Goal: Task Accomplishment & Management: Use online tool/utility

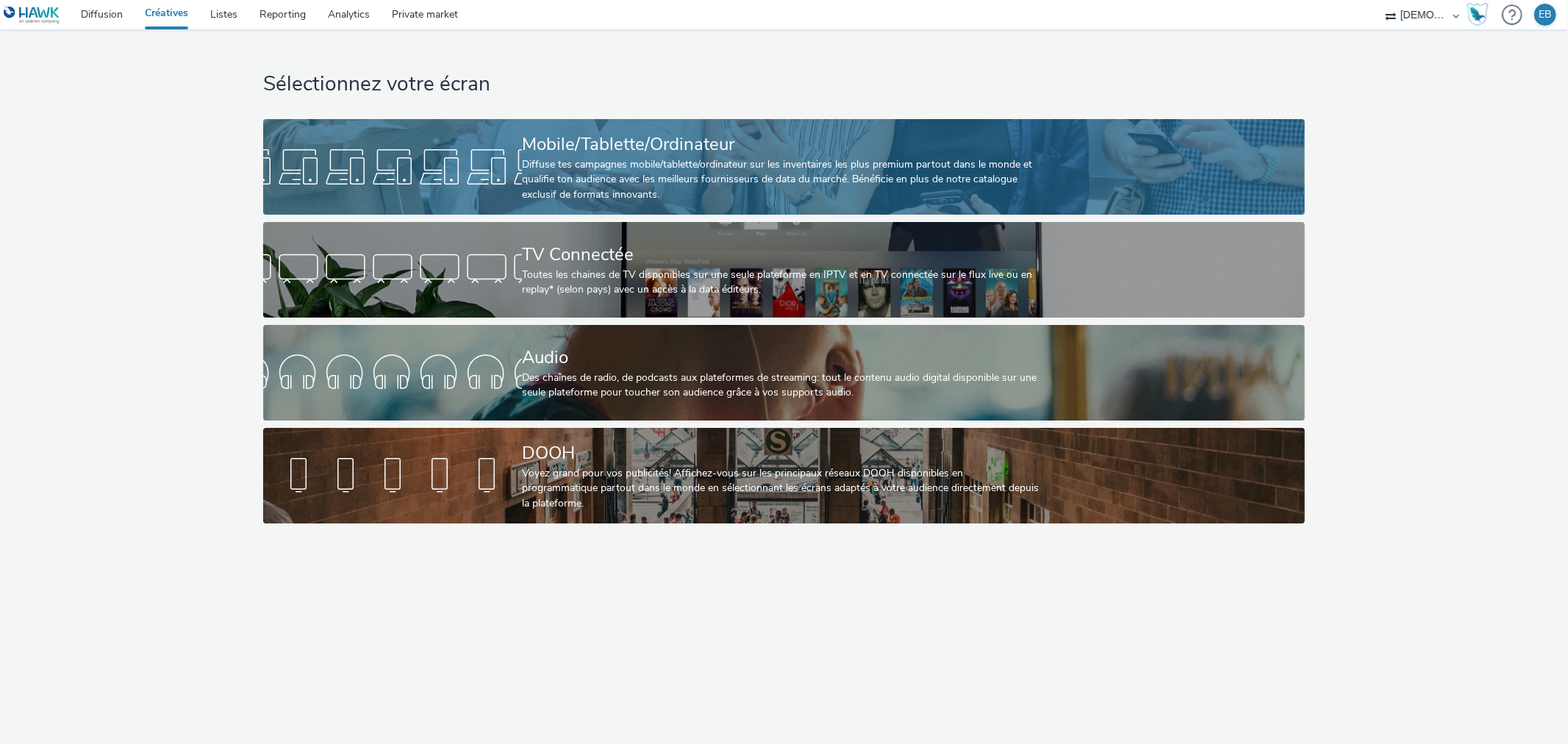
click at [1001, 163] on div "Diffuse tes campagnes mobile/tablette/ordinateur sur les inventaires les plus p…" at bounding box center [781, 179] width 518 height 45
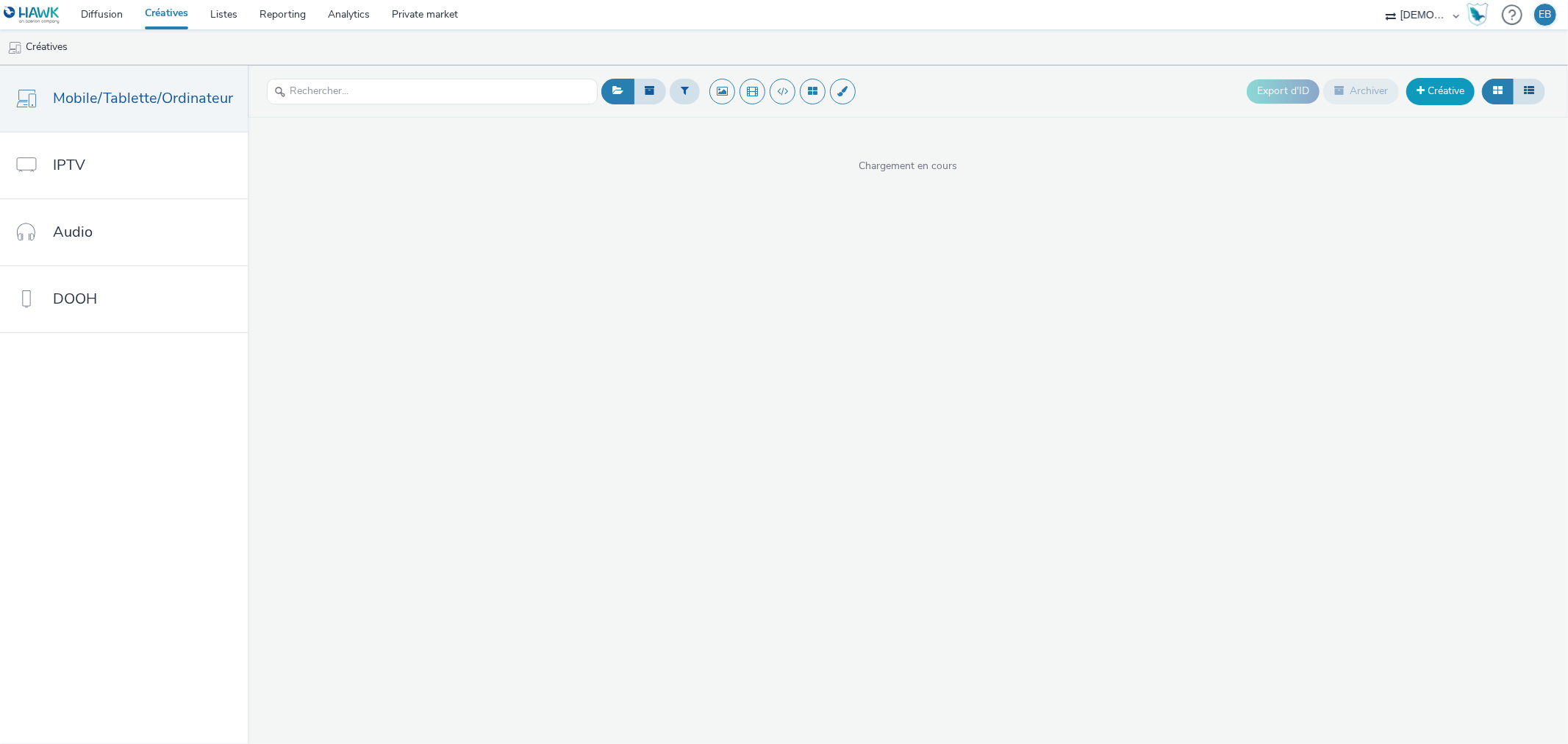
click at [1430, 91] on link "Créative" at bounding box center [1440, 91] width 68 height 26
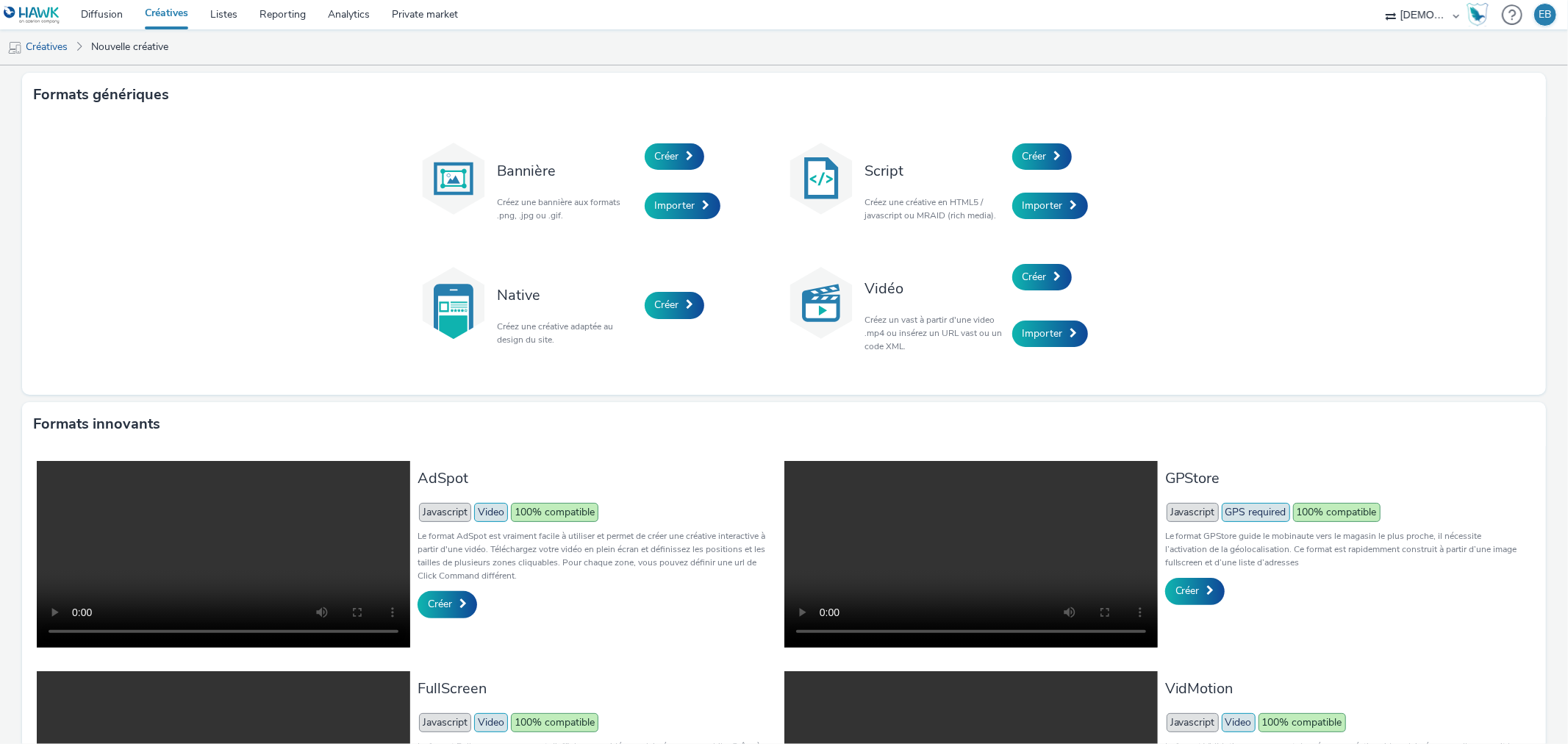
click at [1102, 146] on div "Créer" at bounding box center [1082, 157] width 140 height 50
click at [1054, 151] on span at bounding box center [1057, 156] width 7 height 10
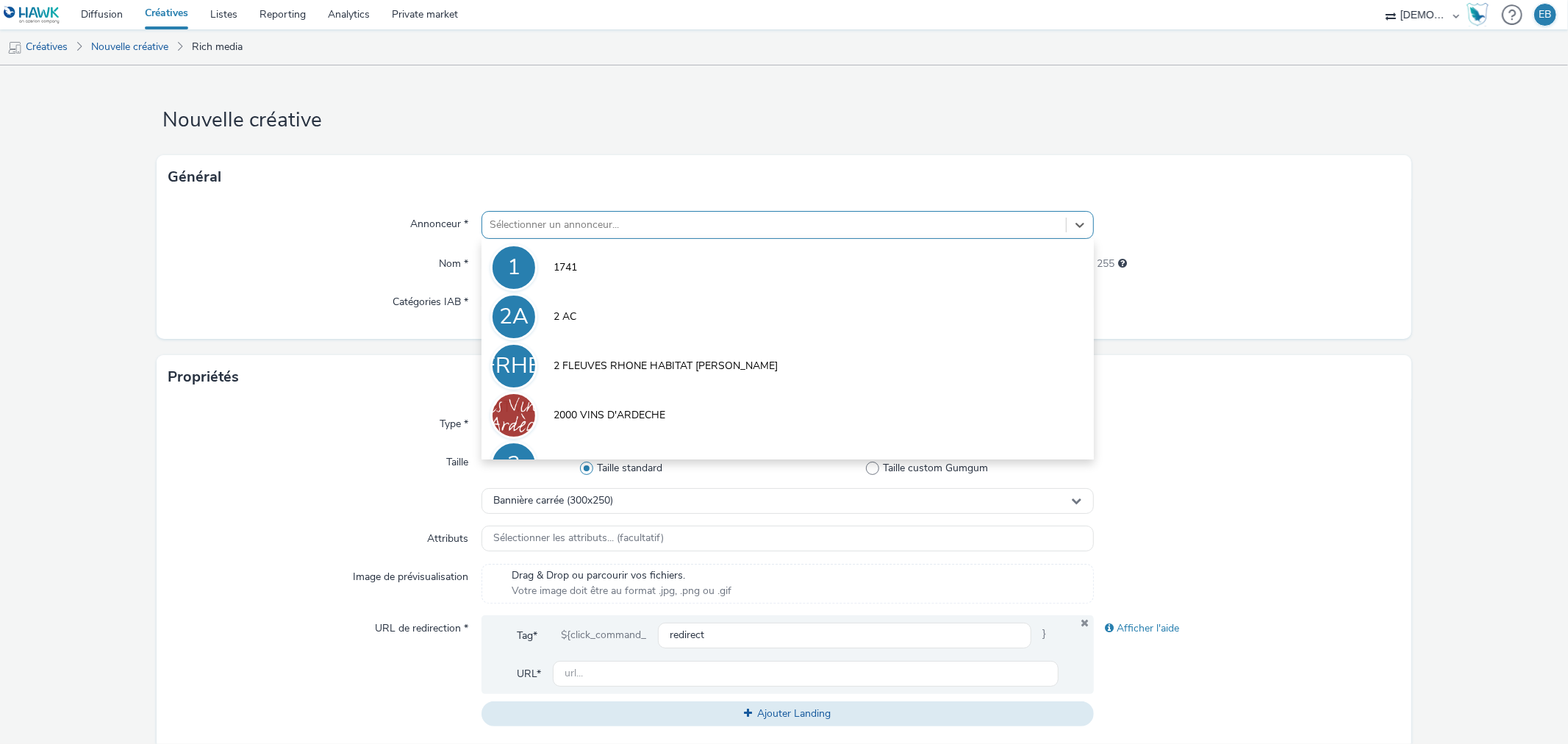
click at [659, 218] on div at bounding box center [773, 225] width 568 height 18
type input "savoiex"
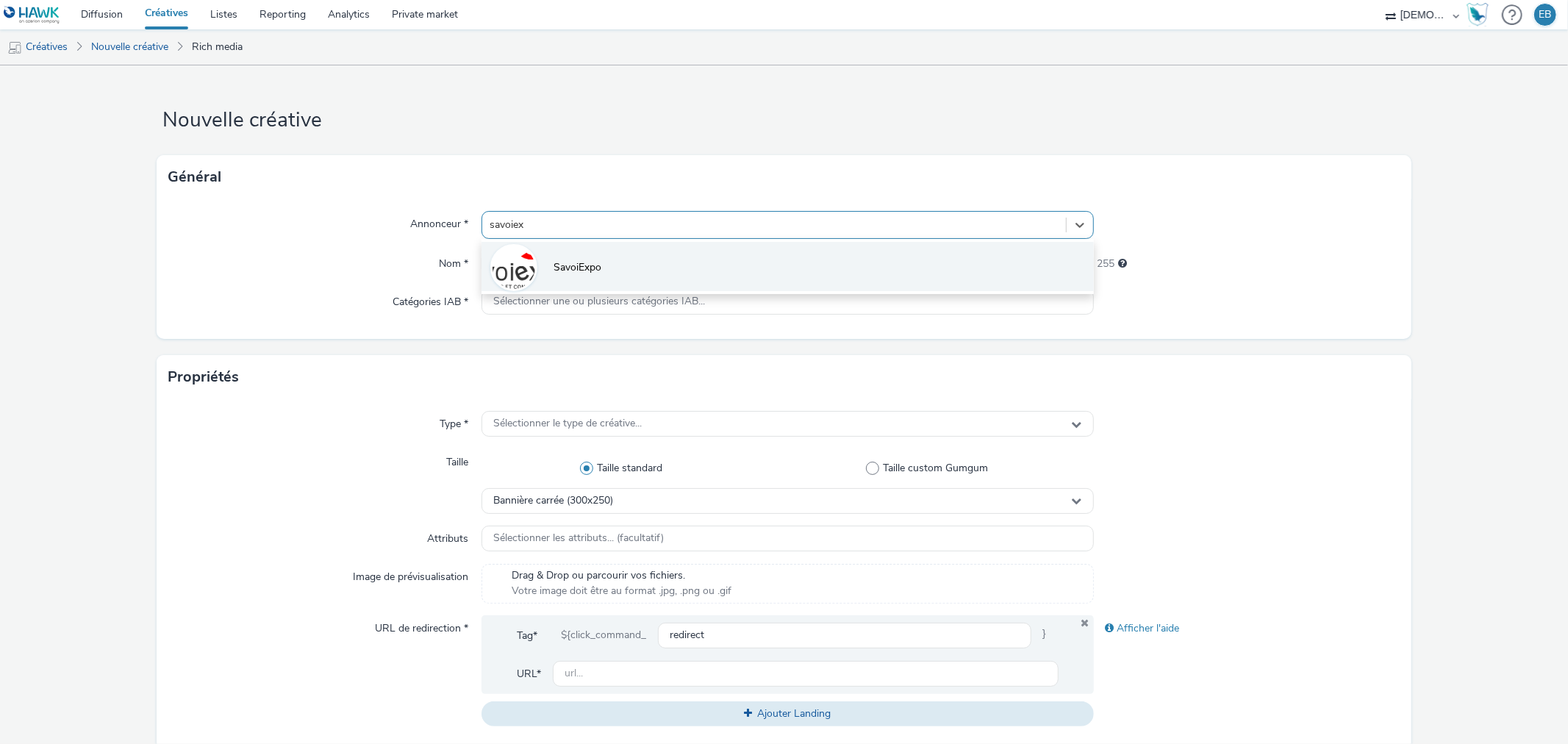
click at [681, 262] on li "SavoiExpo" at bounding box center [786, 266] width 611 height 49
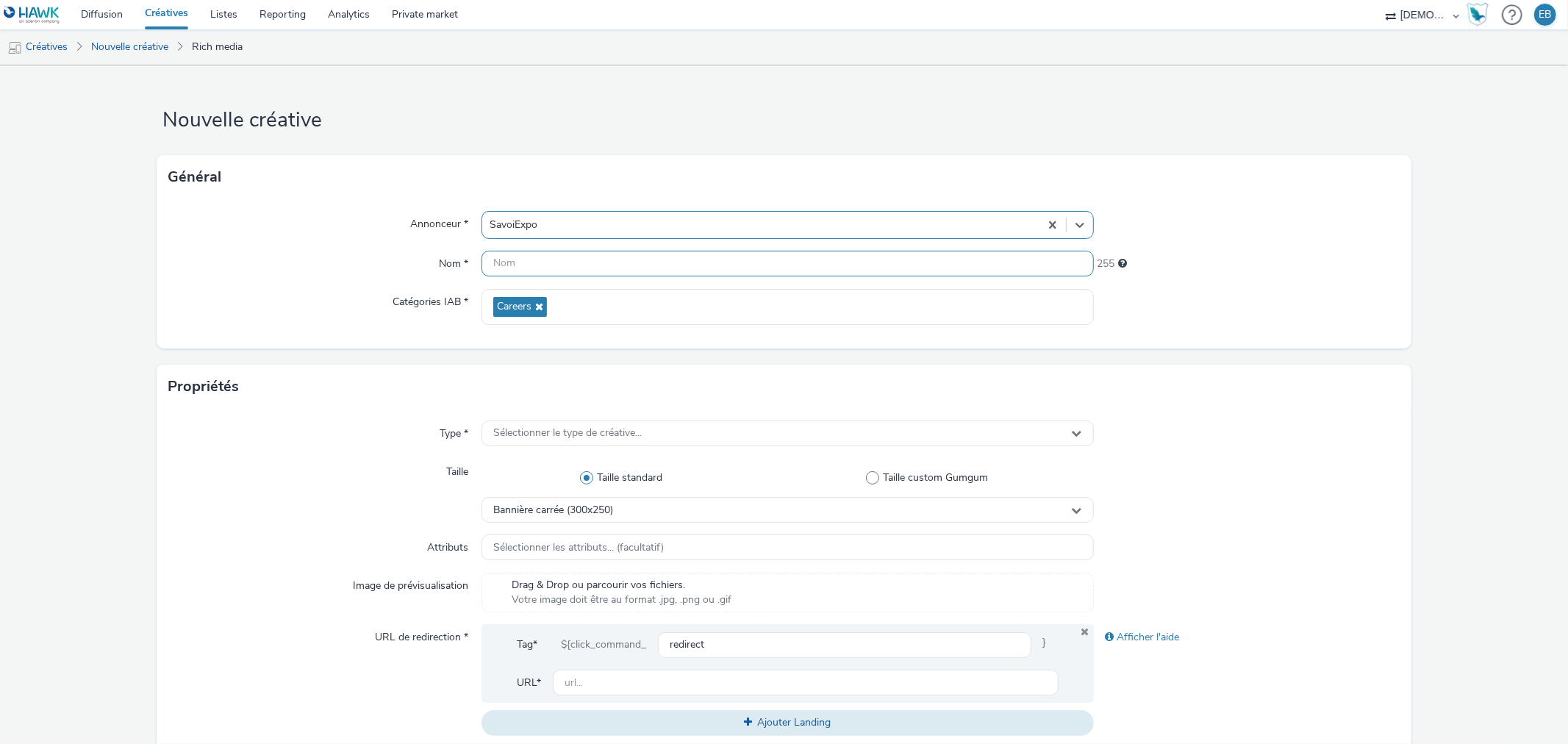
click at [601, 263] on input "text" at bounding box center [786, 264] width 611 height 26
click at [561, 225] on div at bounding box center [760, 225] width 542 height 18
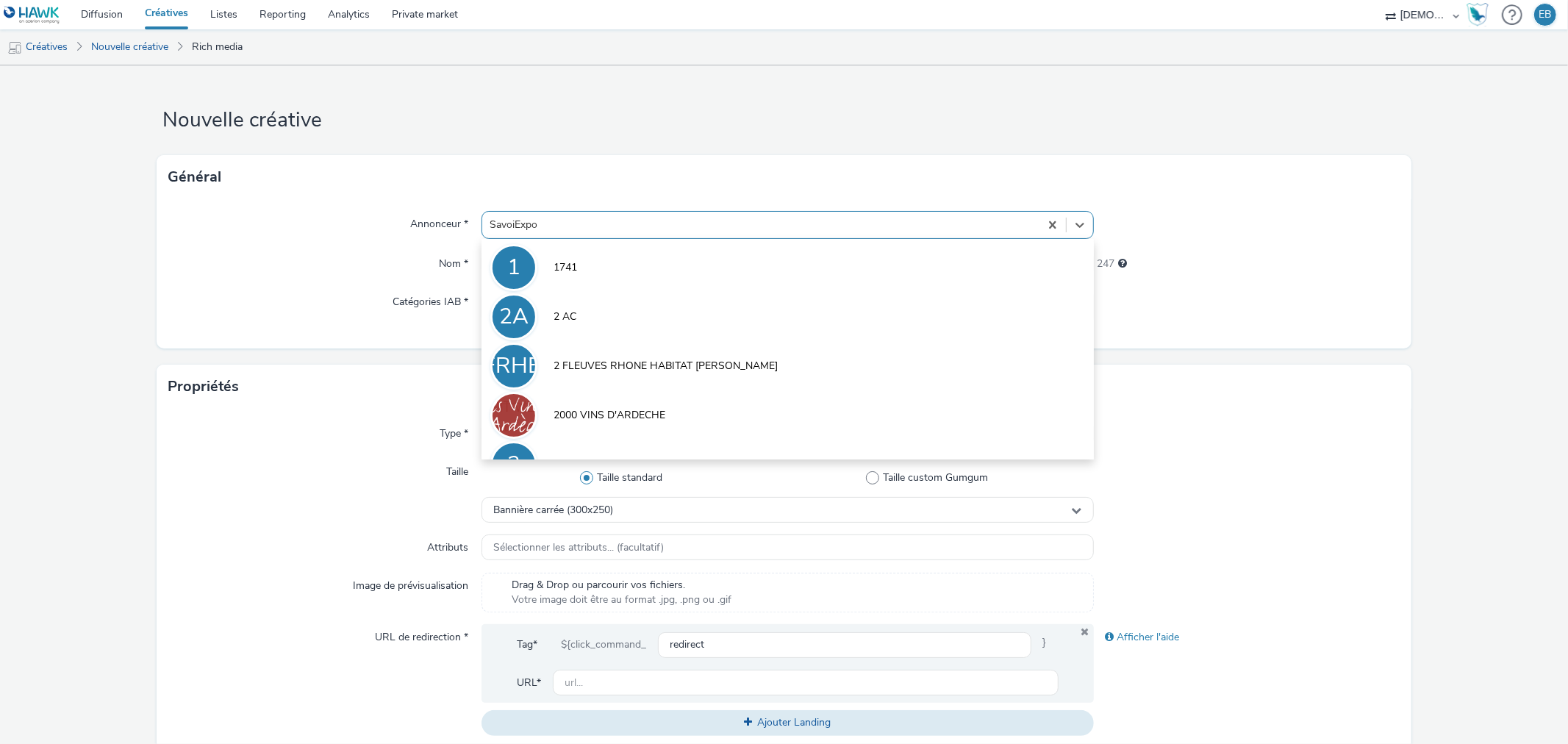
click at [392, 316] on div "Catégories IAB *" at bounding box center [324, 307] width 313 height 36
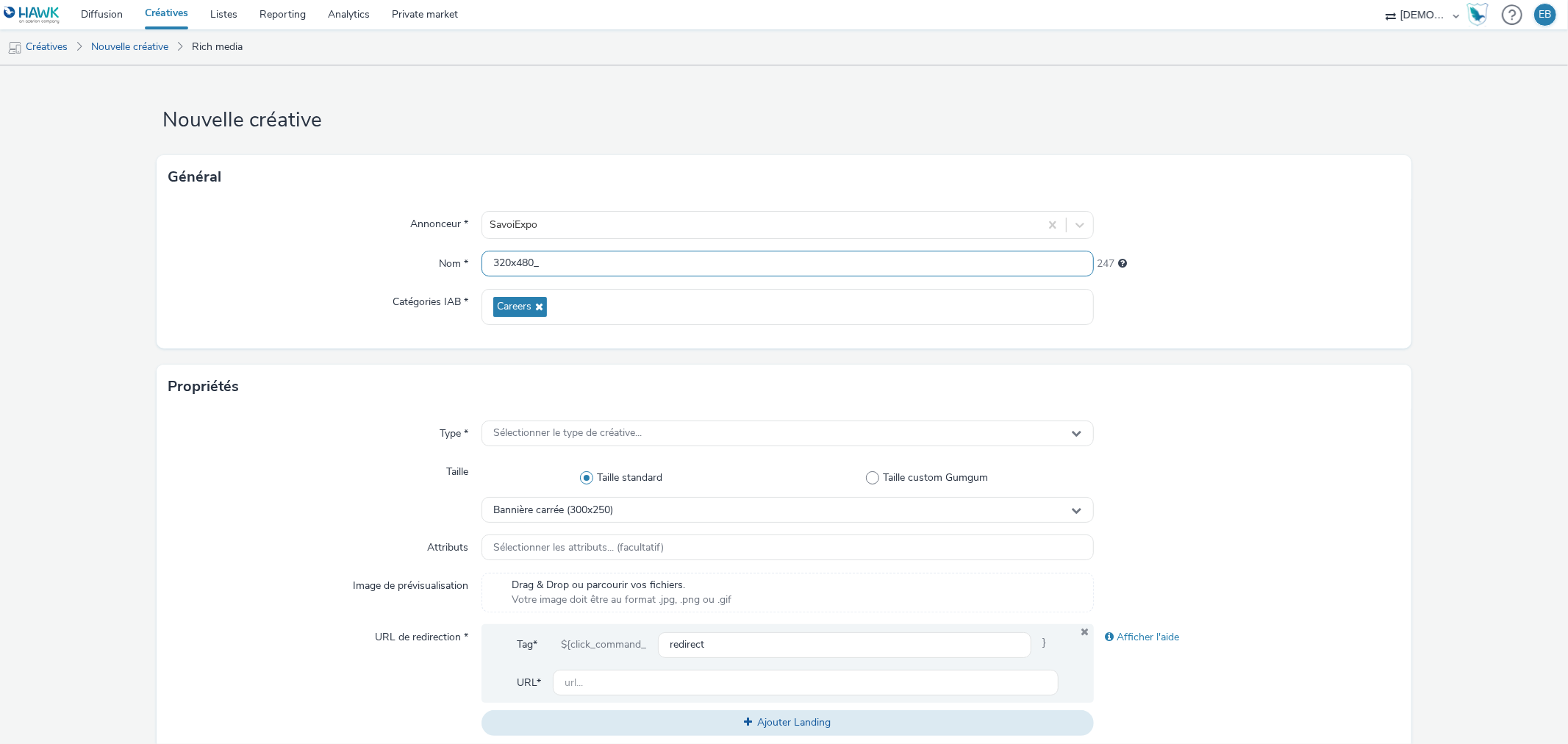
click at [595, 265] on input "320x480_" at bounding box center [786, 264] width 611 height 26
type input "320x480_Pacifique"
click at [1332, 392] on div "Propriétés" at bounding box center [784, 387] width 1254 height 44
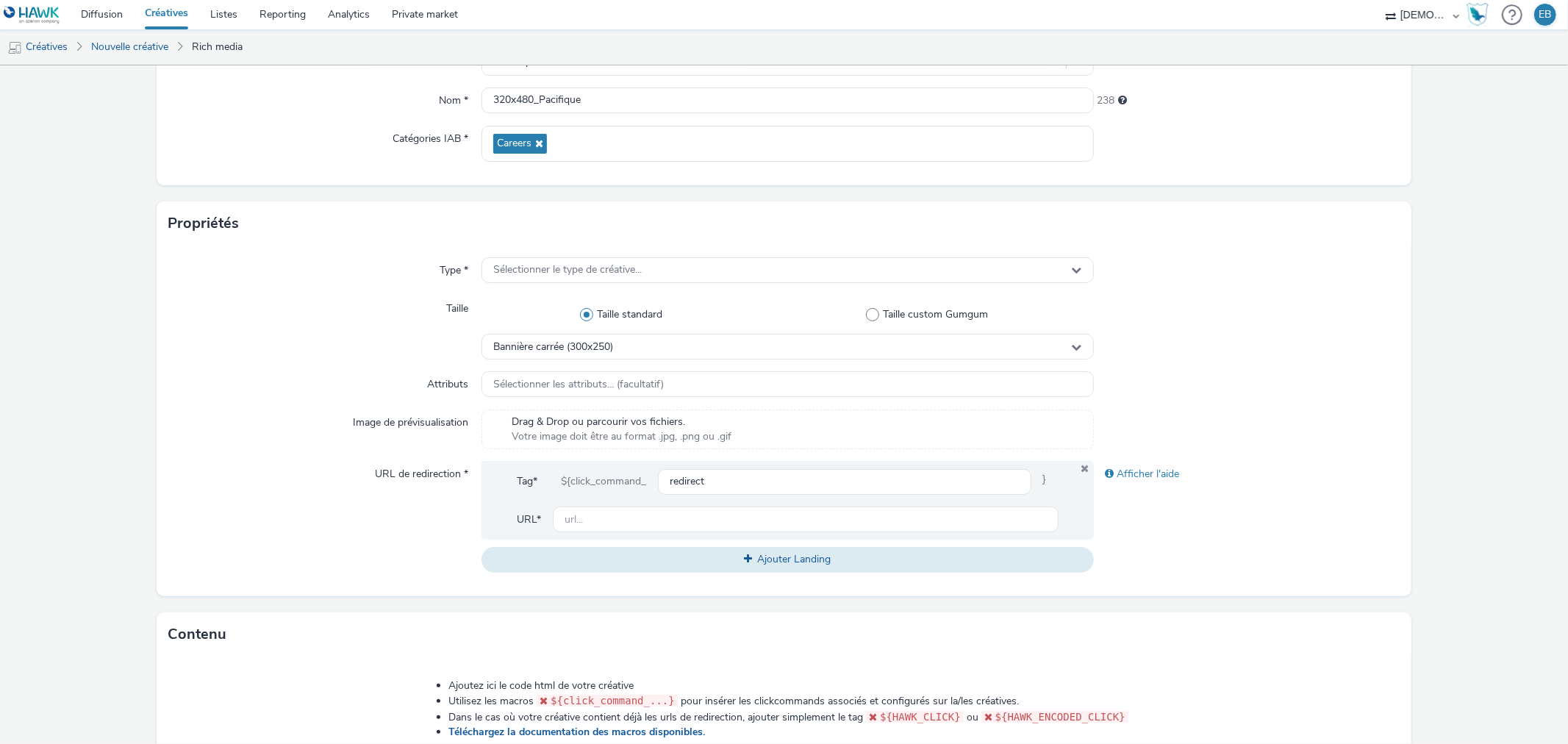
click at [613, 243] on div "Propriétés" at bounding box center [784, 223] width 1254 height 44
click at [613, 251] on div "Type * Sélectionner le type de créative... Taille Taille standard Taille custom…" at bounding box center [784, 420] width 1254 height 351
click at [633, 287] on div "Type * Sélectionner le type de créative... Taille Taille standard Taille custom…" at bounding box center [784, 420] width 1254 height 351
click at [645, 275] on div "Sélectionner le type de créative..." at bounding box center [786, 270] width 611 height 26
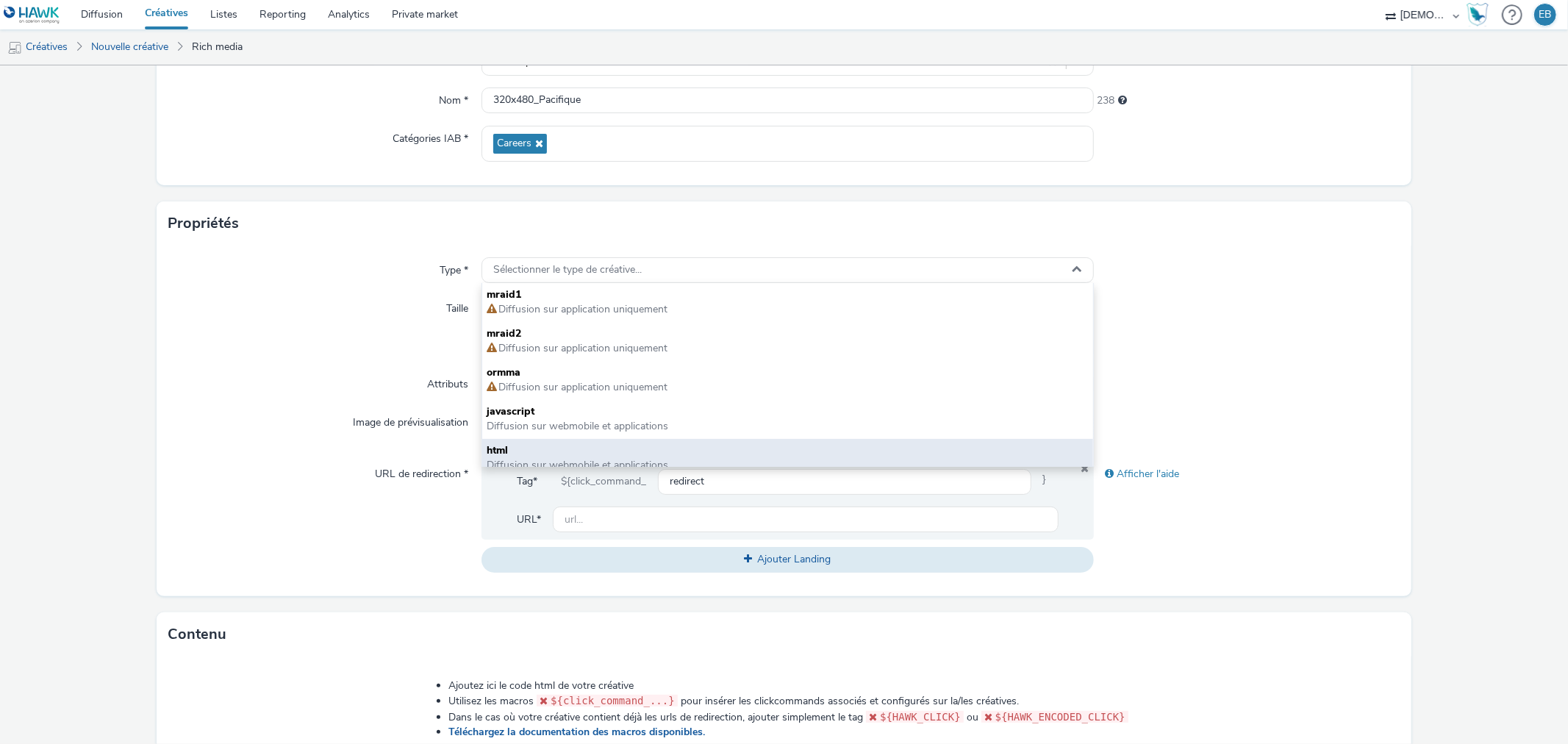
drag, startPoint x: 560, startPoint y: 443, endPoint x: 620, endPoint y: 390, distance: 80.1
click at [559, 443] on span "html" at bounding box center [787, 450] width 601 height 15
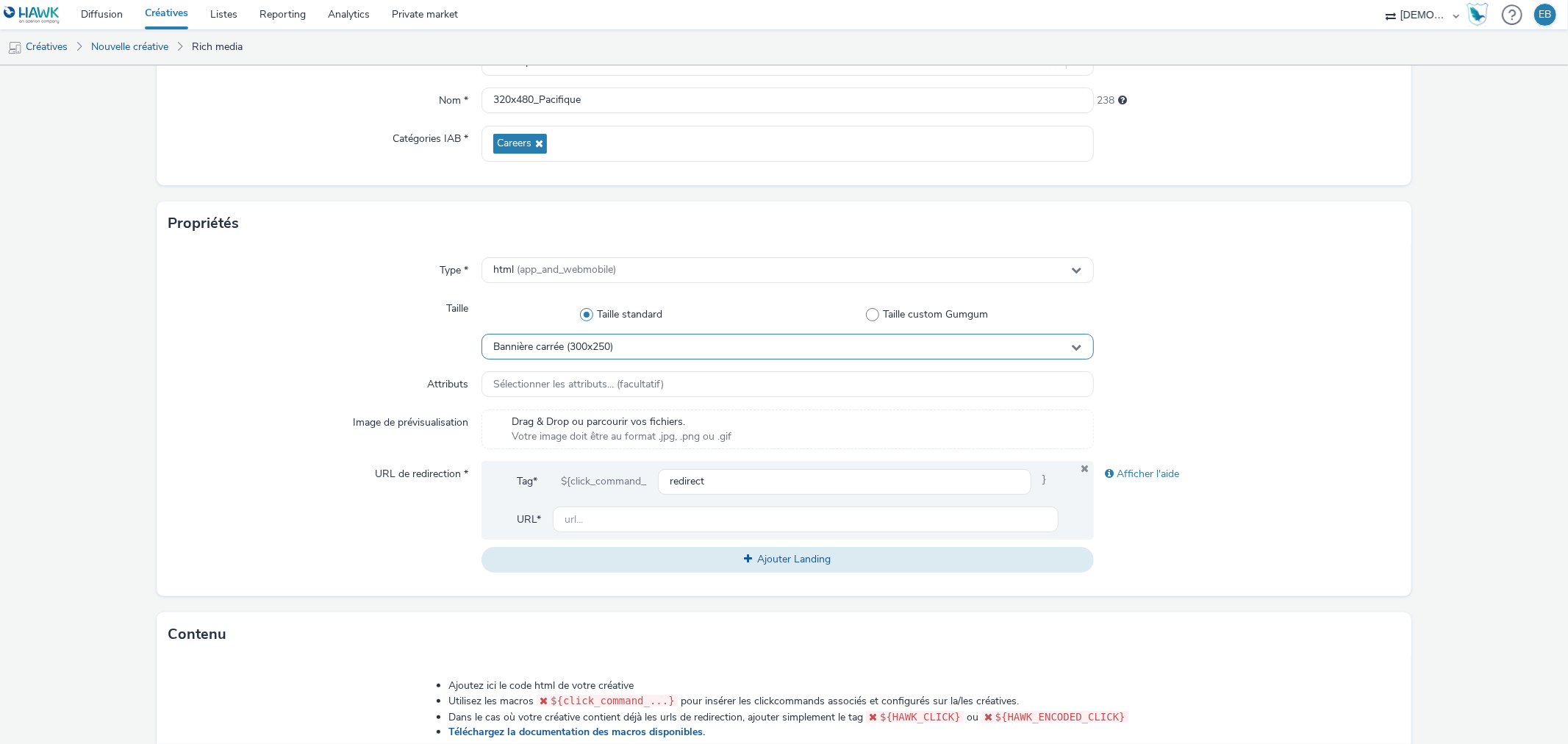
click at [584, 345] on span "Bannière carrée (300x250)" at bounding box center [553, 347] width 120 height 12
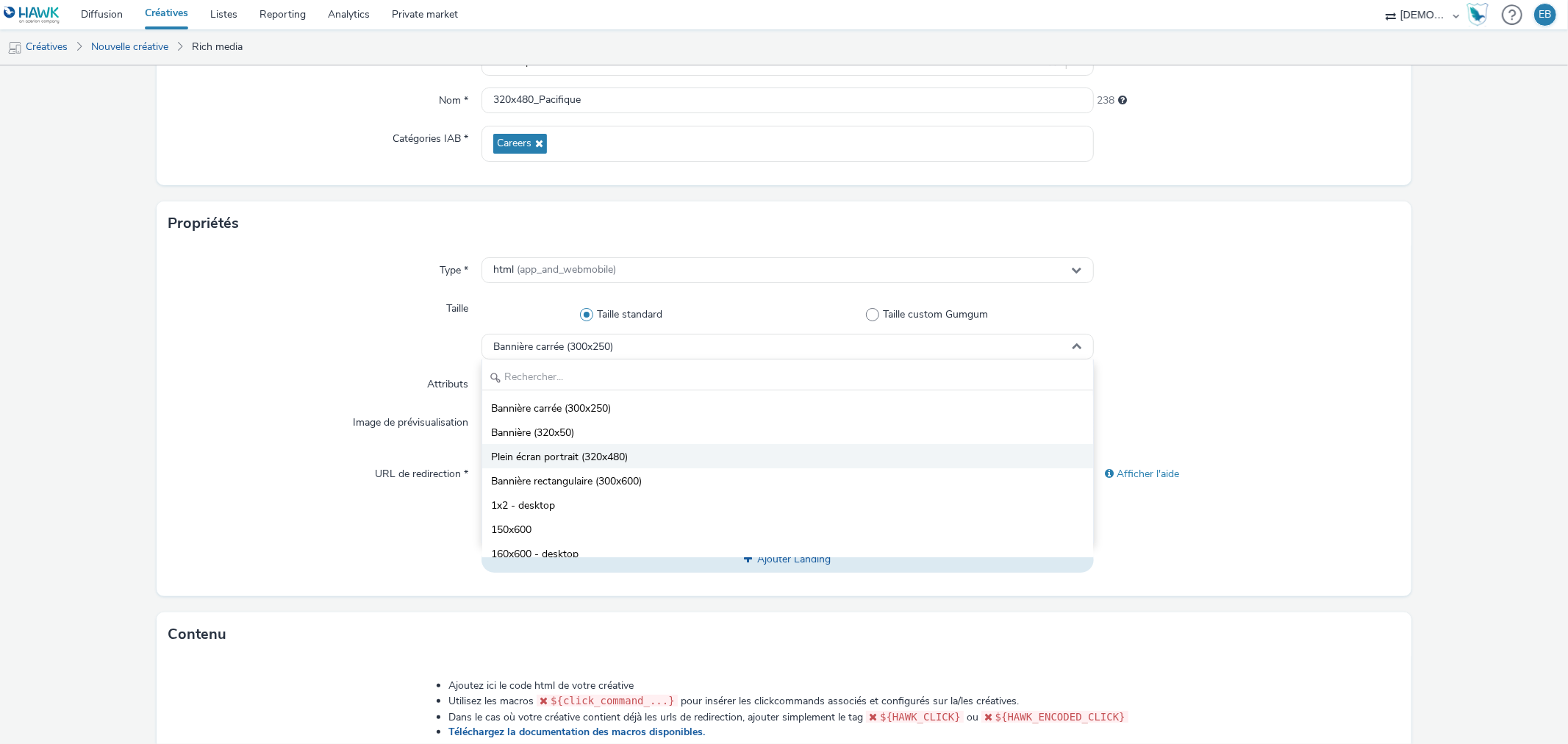
click at [577, 448] on li "Plein écran portrait (320x480)" at bounding box center [787, 456] width 610 height 24
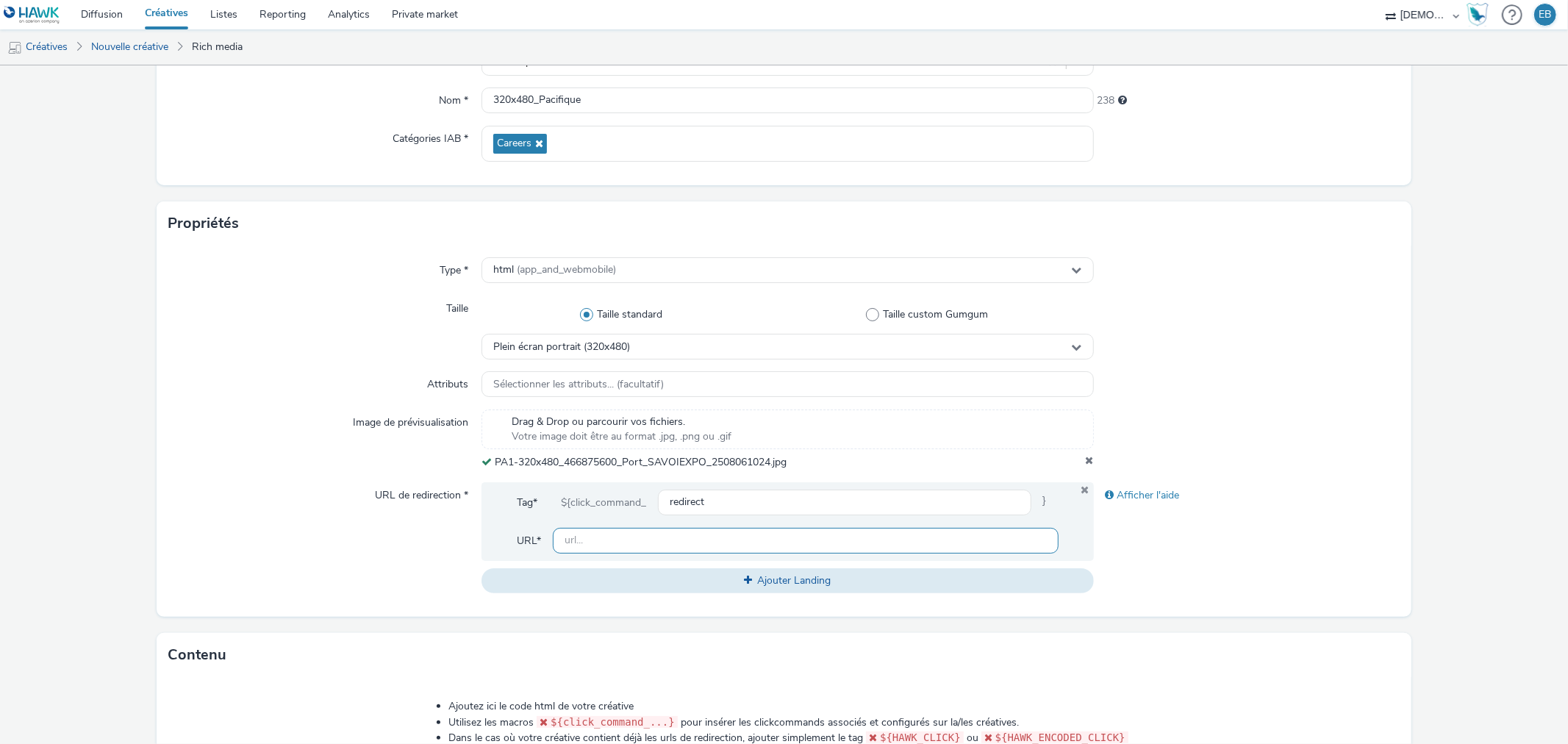
click at [641, 548] on input "text" at bounding box center [805, 541] width 505 height 26
paste input "https://www.foiredesavoie.com/?utm_source=LDL&utm_campaign=466875500&utm_medium…"
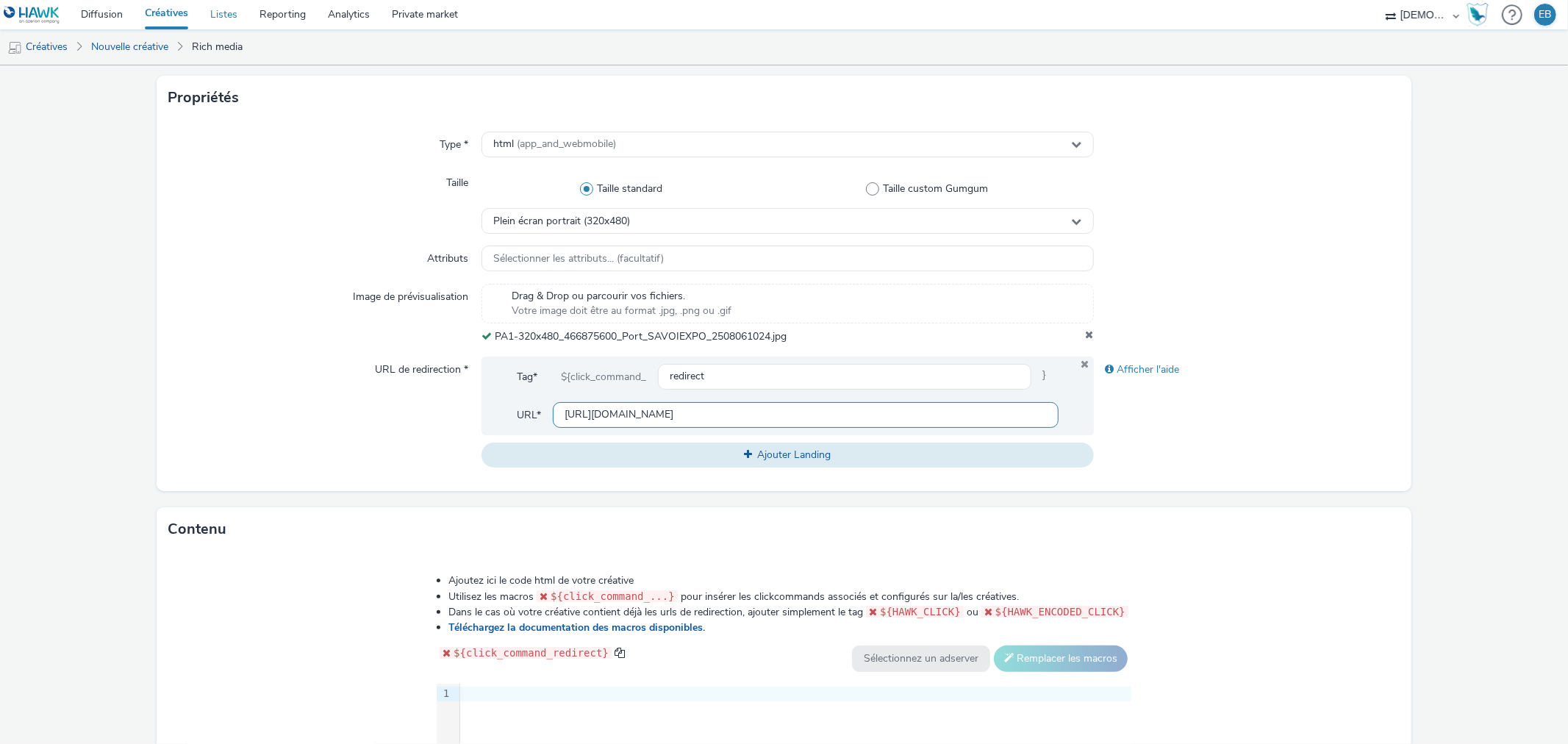
scroll to position [489, 0]
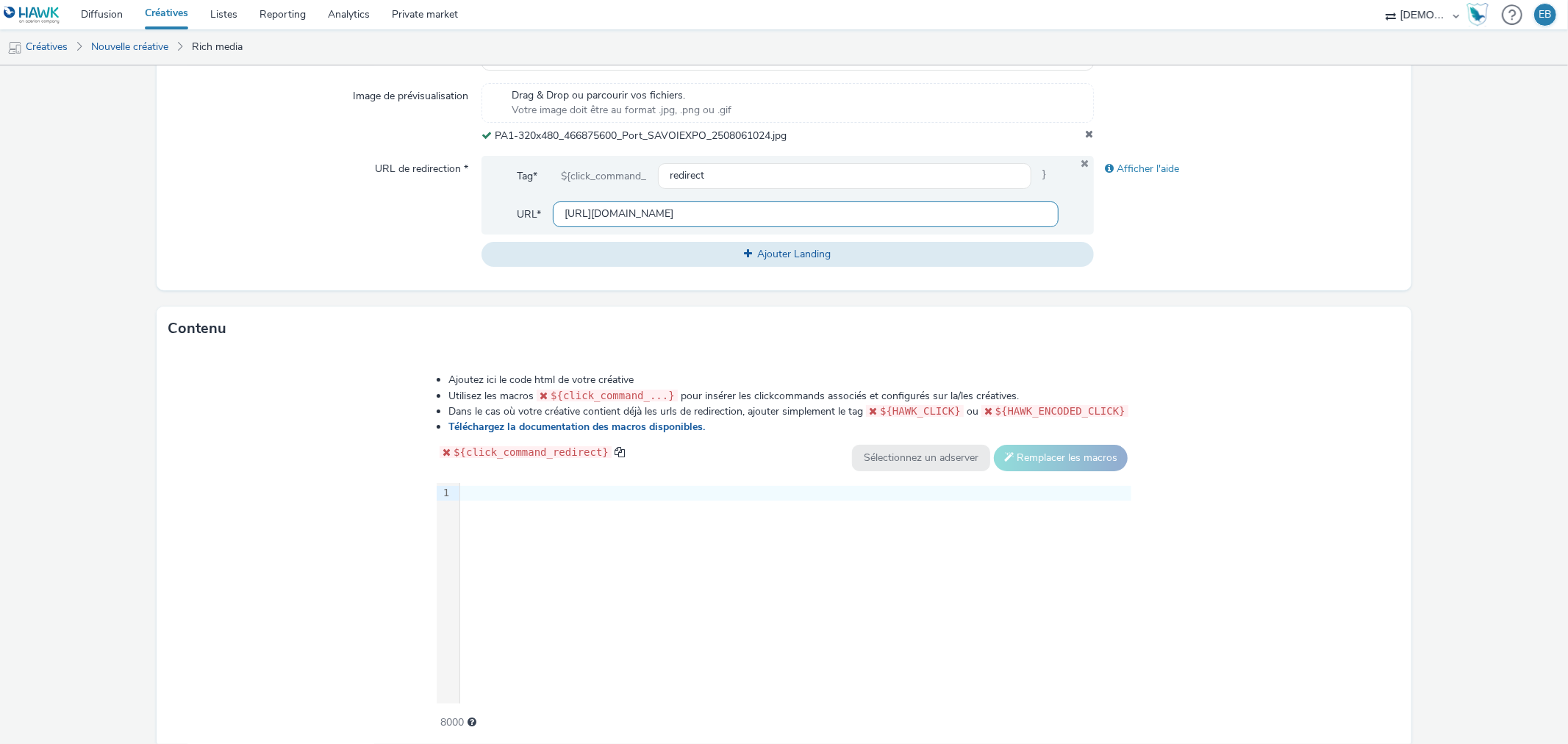
type input "https://www.foiredesavoie.com/?utm_source=LDL&utm_campaign=466875500&utm_medium…"
click at [541, 598] on div "9 1 ›" at bounding box center [784, 593] width 695 height 220
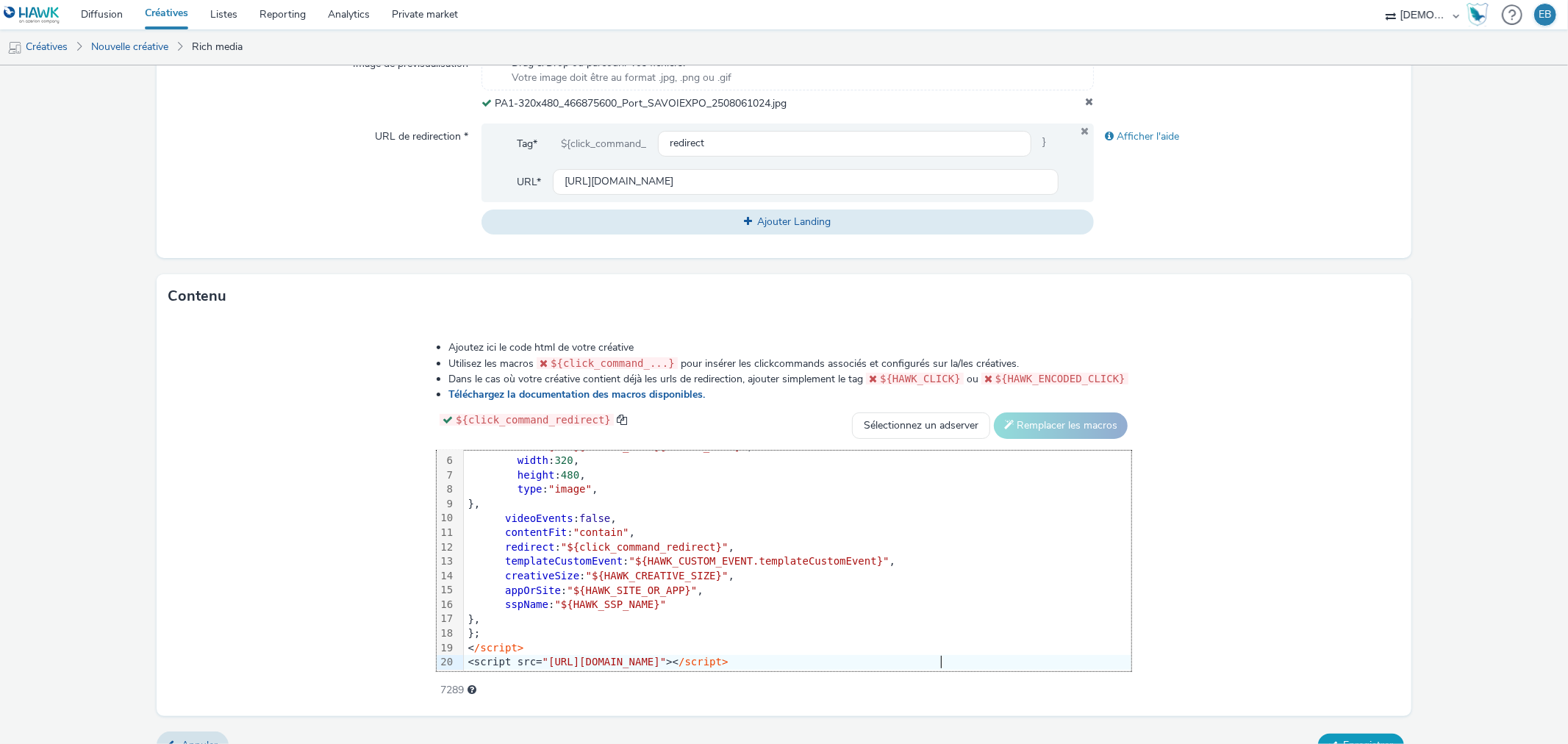
scroll to position [547, 0]
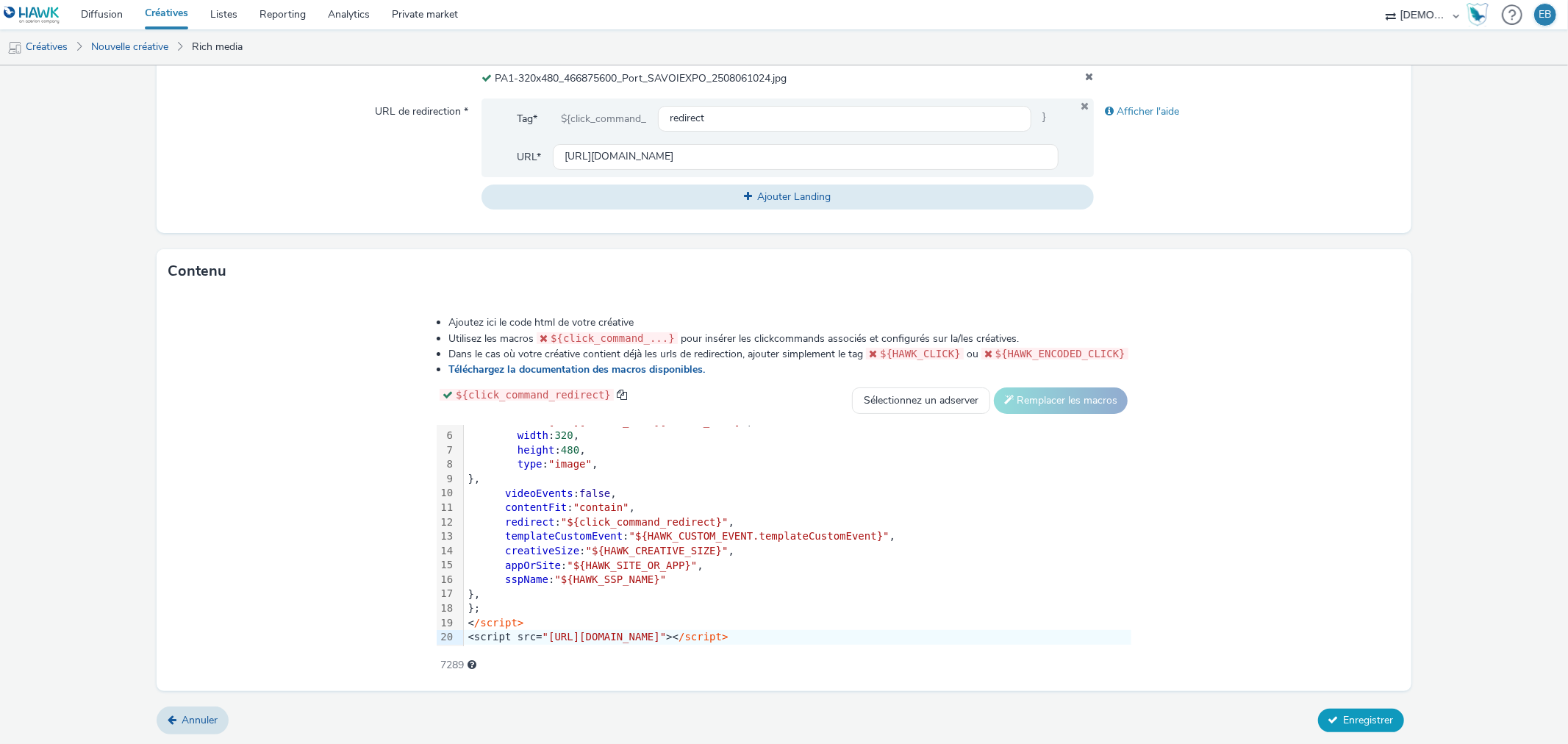
click at [1377, 713] on span "Enregistrer" at bounding box center [1369, 720] width 50 height 14
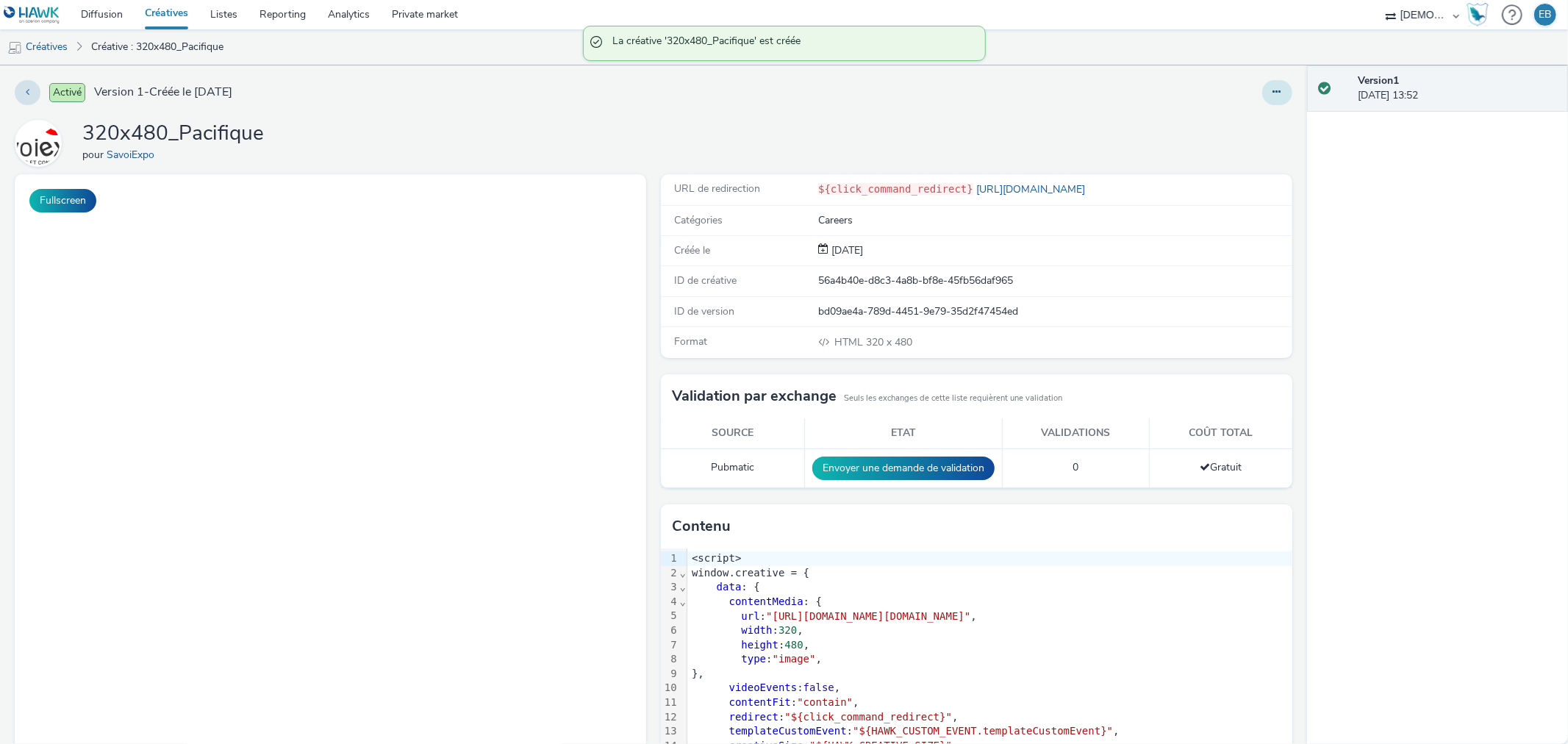
click at [1273, 92] on icon at bounding box center [1277, 92] width 8 height 10
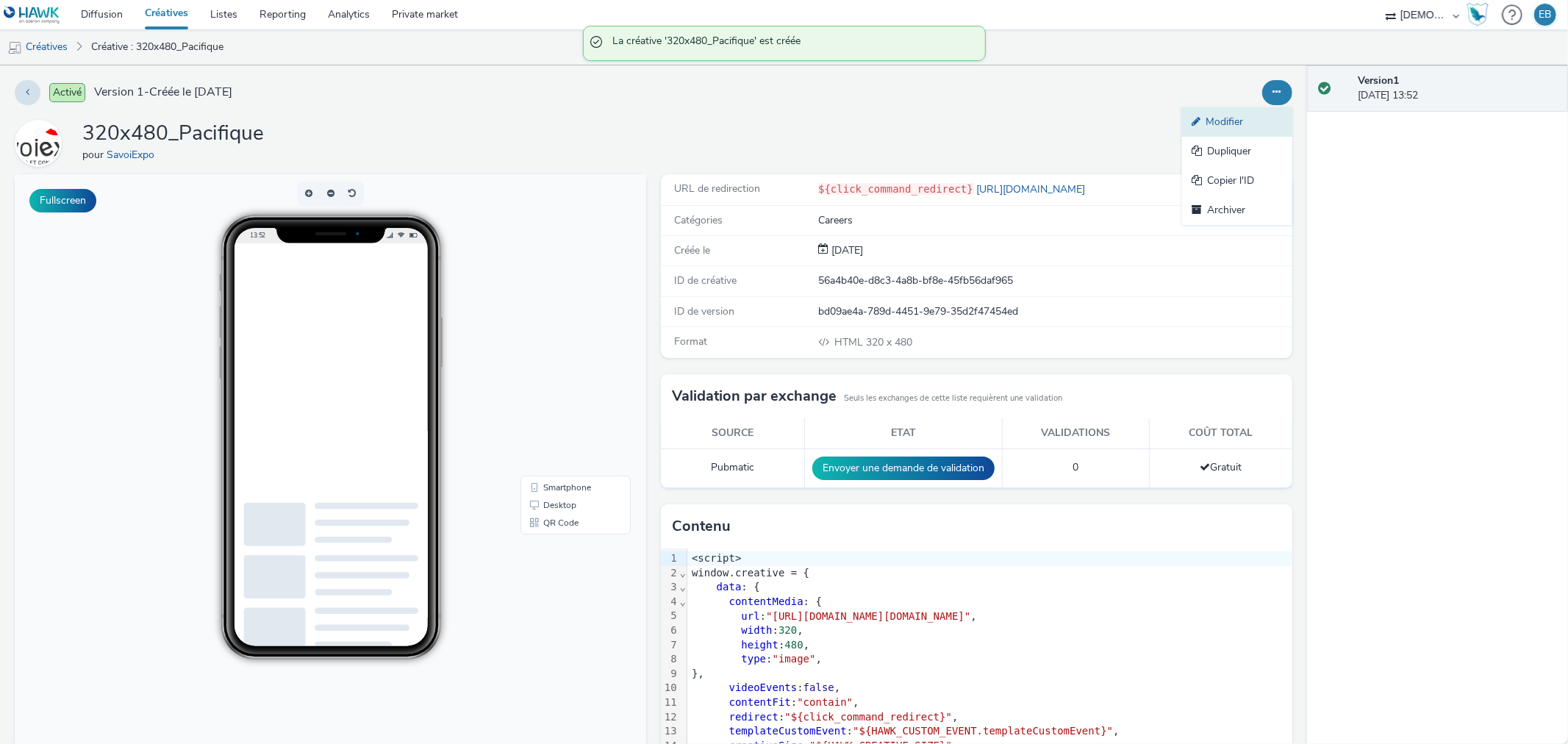
click at [1232, 121] on link "Modifier" at bounding box center [1237, 121] width 110 height 29
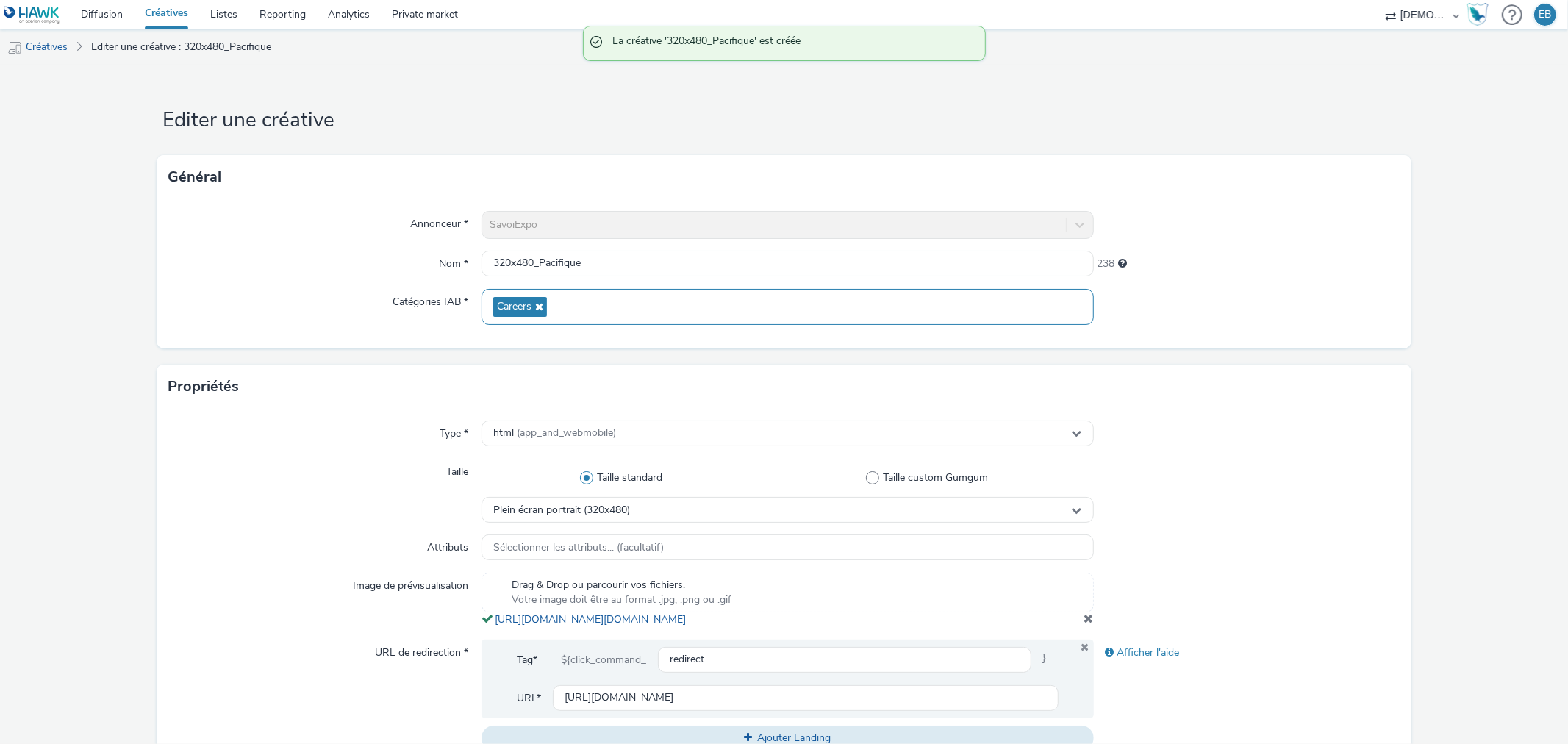
scroll to position [245, 0]
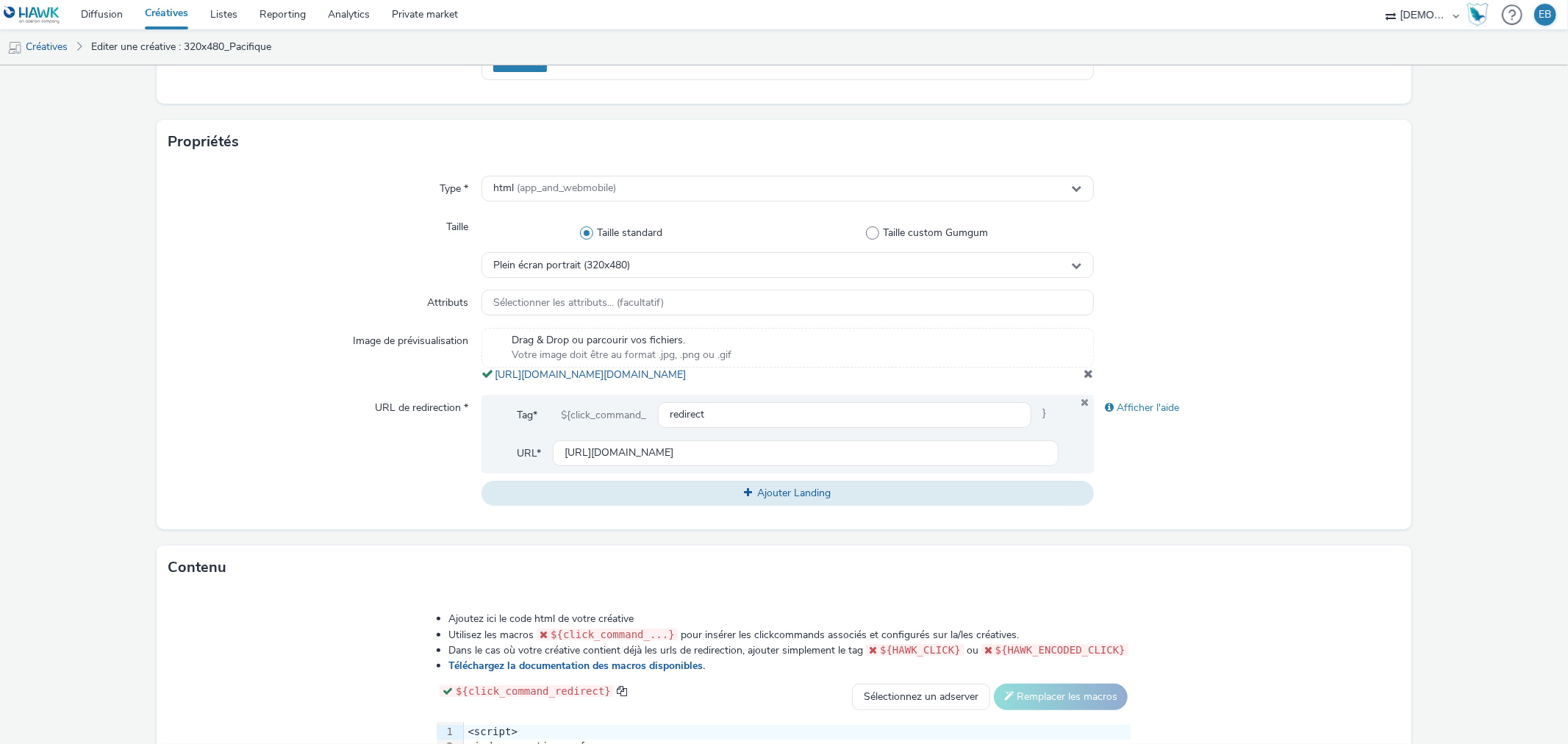
drag, startPoint x: 810, startPoint y: 395, endPoint x: 490, endPoint y: 380, distance: 320.0
click at [490, 380] on div "Drag & Drop ou parcourir vos fichiers. Votre image doit être au format .jpg, .p…" at bounding box center [786, 355] width 611 height 54
copy link "https://tabmo-cdn.s3.eu-west-1.amazonaws.com/hawk.tabmo.io/organizations/38dc92…"
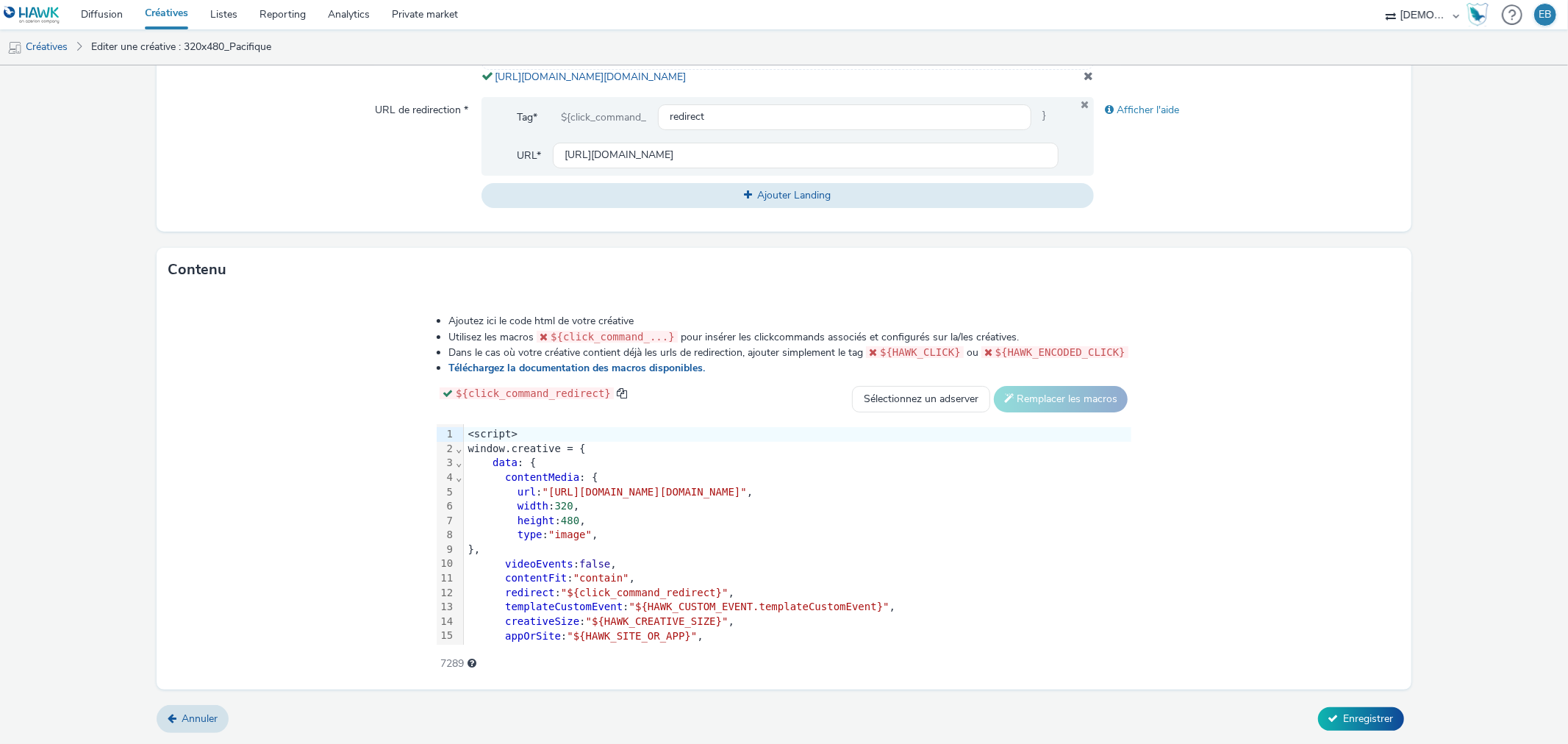
scroll to position [556, 0]
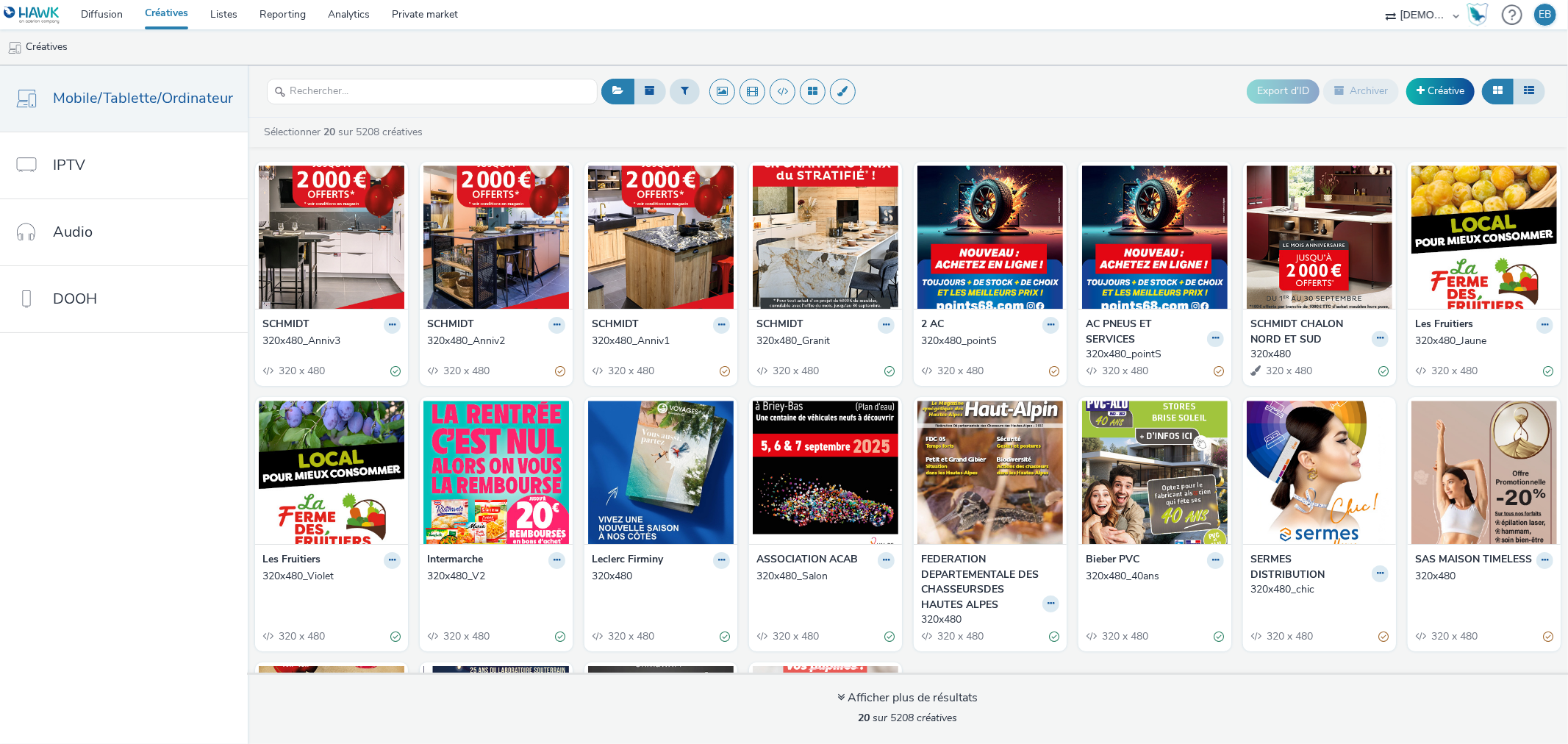
click at [865, 321] on div "SCHMIDT" at bounding box center [825, 325] width 138 height 17
click at [878, 320] on button at bounding box center [886, 325] width 17 height 17
click at [856, 345] on link "Modifier" at bounding box center [839, 350] width 110 height 29
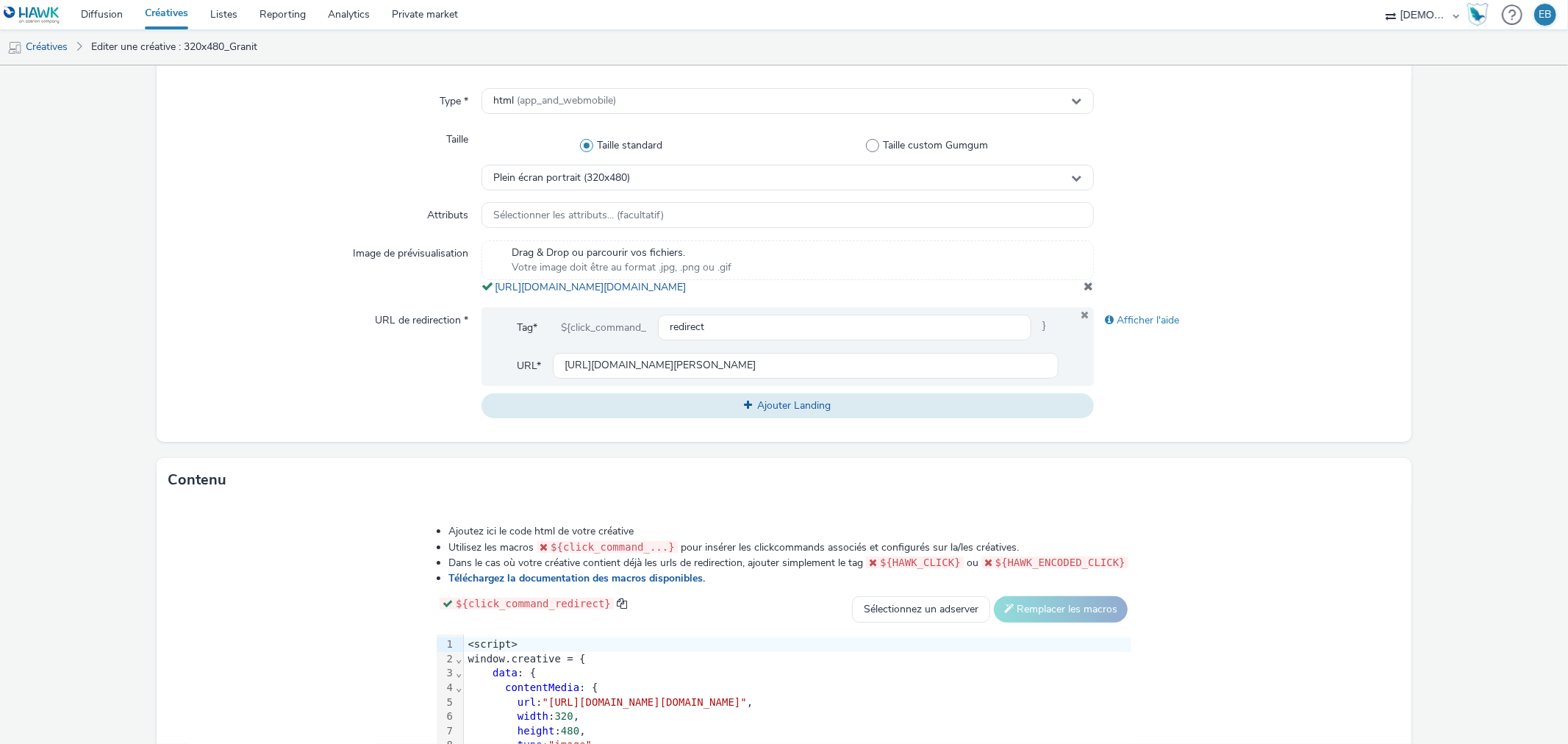
scroll to position [556, 0]
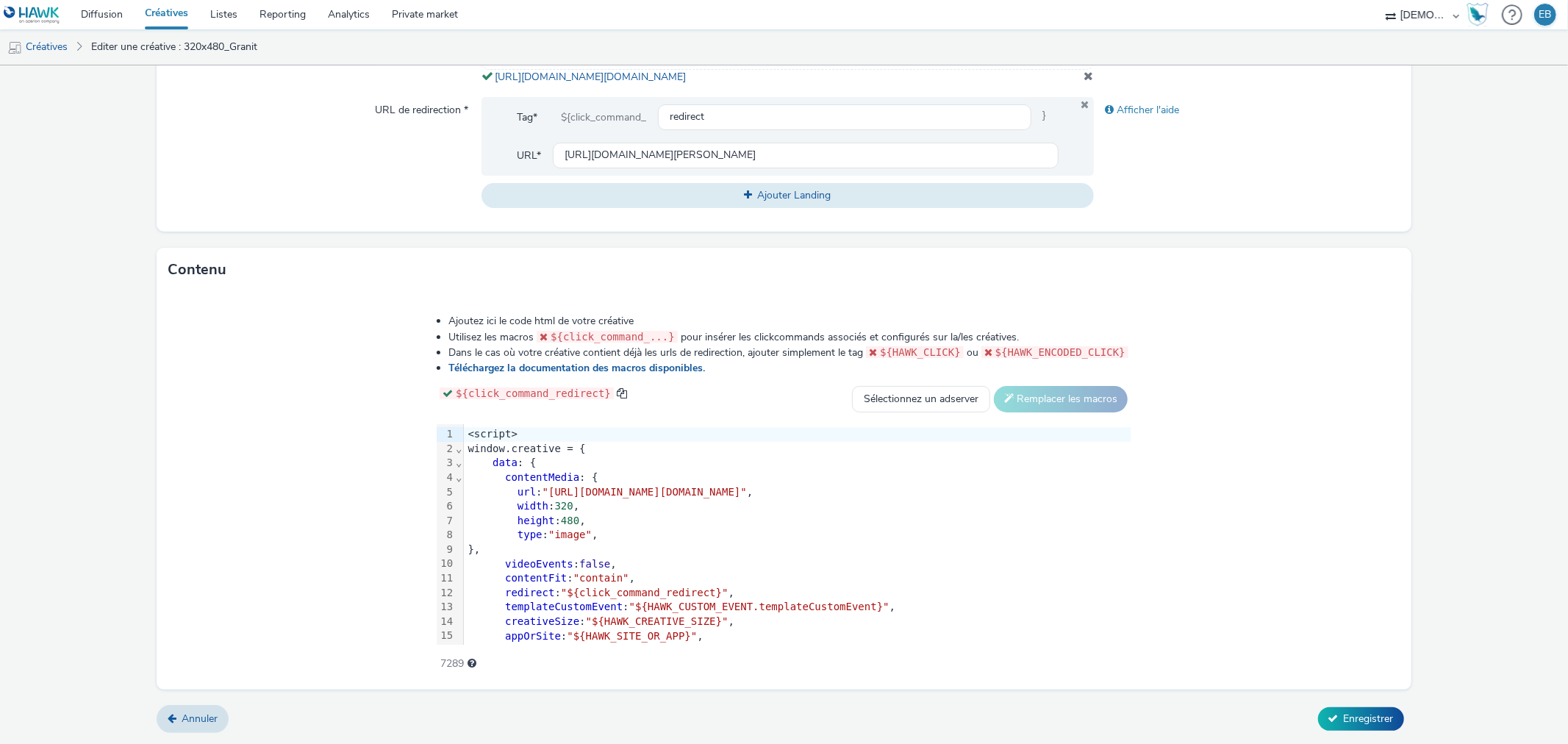
click at [672, 504] on div "width : 320 ," at bounding box center [797, 506] width 667 height 15
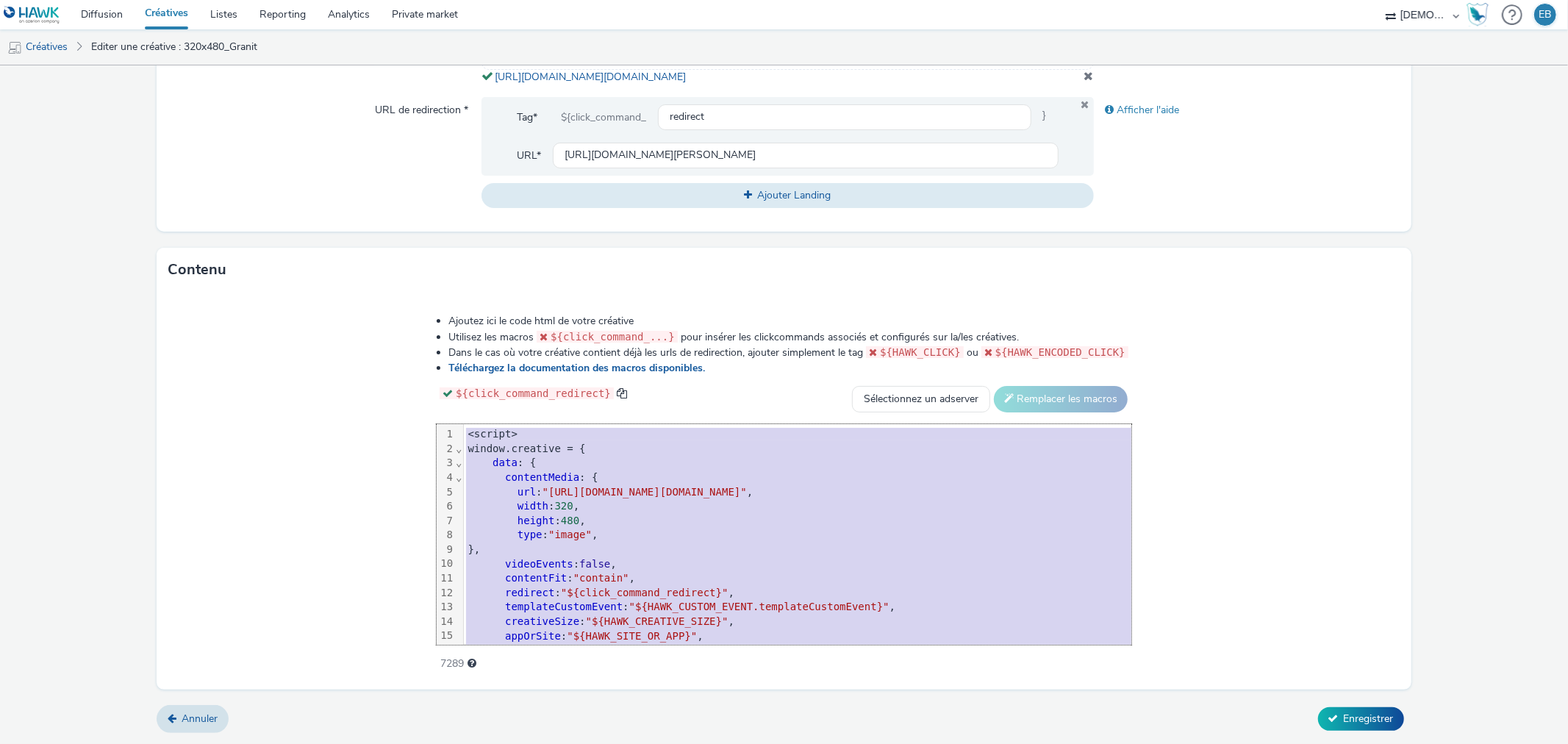
copy div "<script> window.creative = { data : { contentMedia : { url : "[URL][DOMAIN_NAME…"
